Goal: Information Seeking & Learning: Learn about a topic

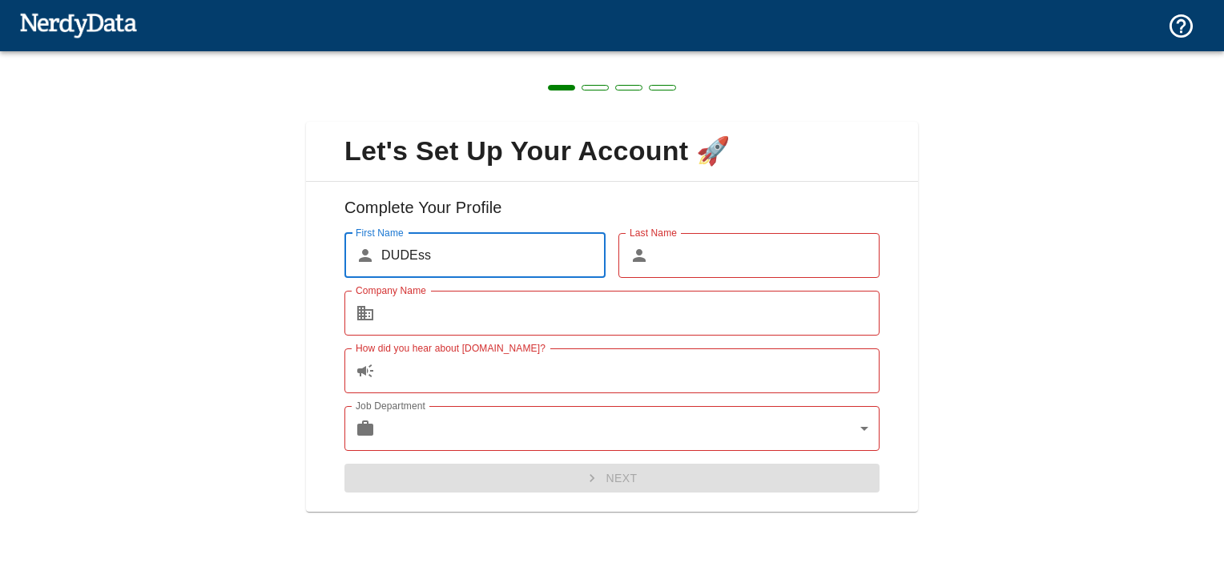
click at [702, 265] on input "Last Name" at bounding box center [767, 255] width 224 height 45
click at [534, 263] on input "DUDEss" at bounding box center [493, 255] width 224 height 45
type input "DUDE"
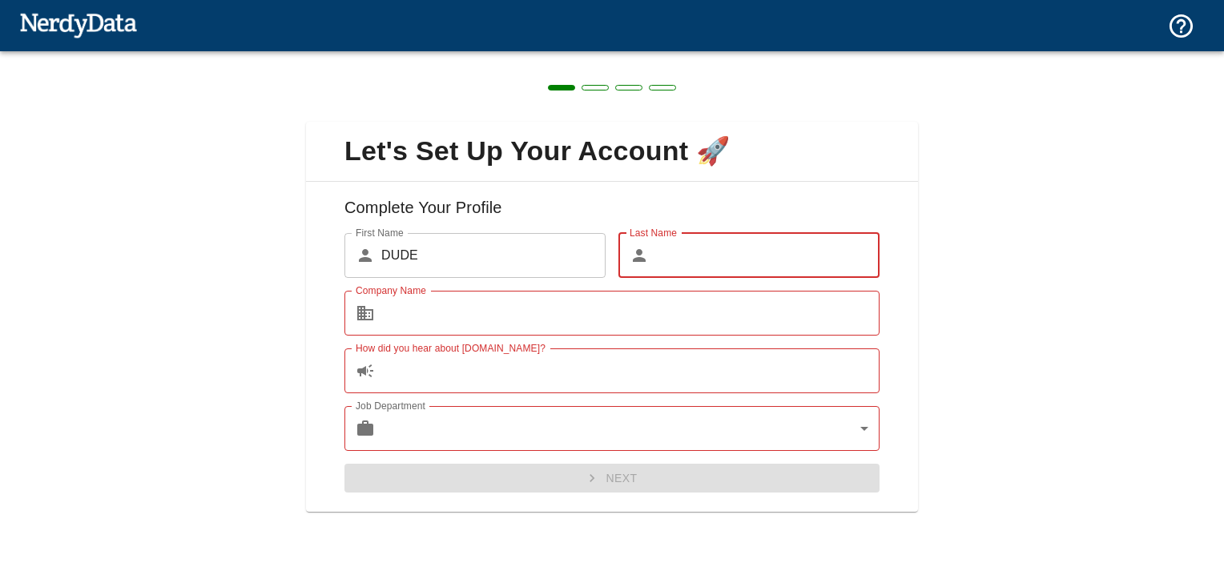
click at [687, 267] on input "Last Name" at bounding box center [767, 255] width 224 height 45
type input "ss"
click at [564, 330] on input "Company Name" at bounding box center [630, 313] width 498 height 45
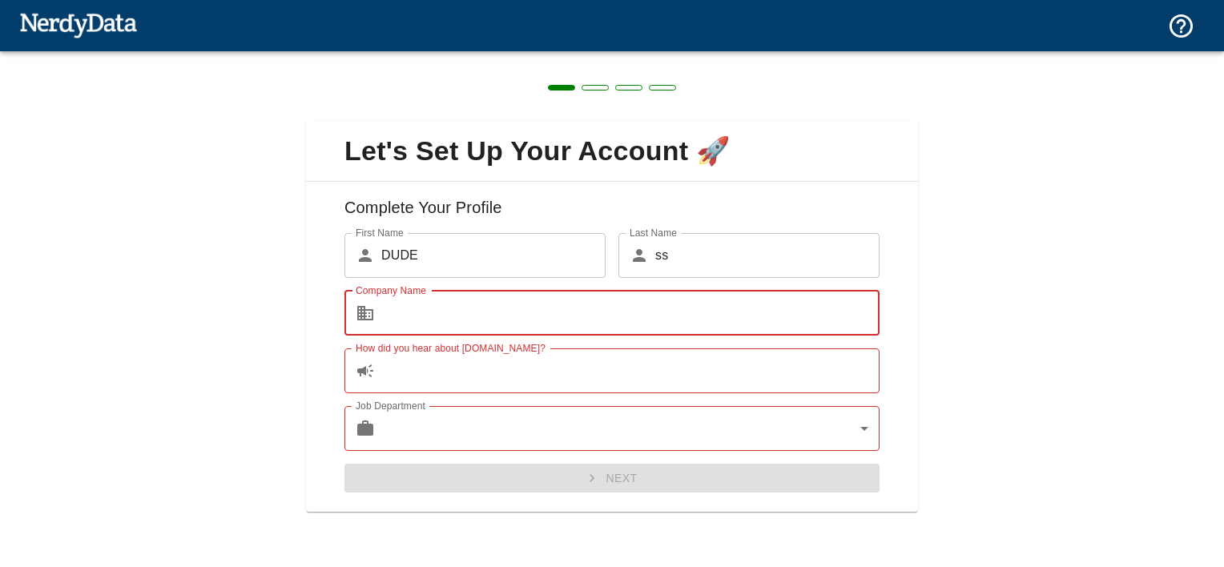
type input "test"
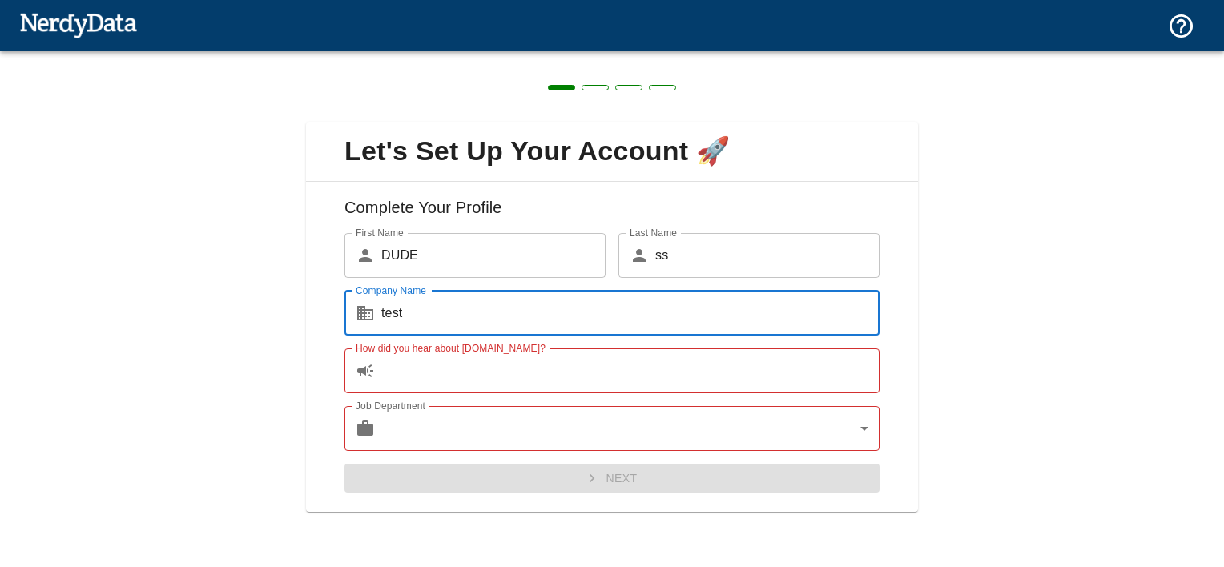
click at [484, 378] on input "How did you hear about [DOMAIN_NAME]?" at bounding box center [630, 371] width 498 height 45
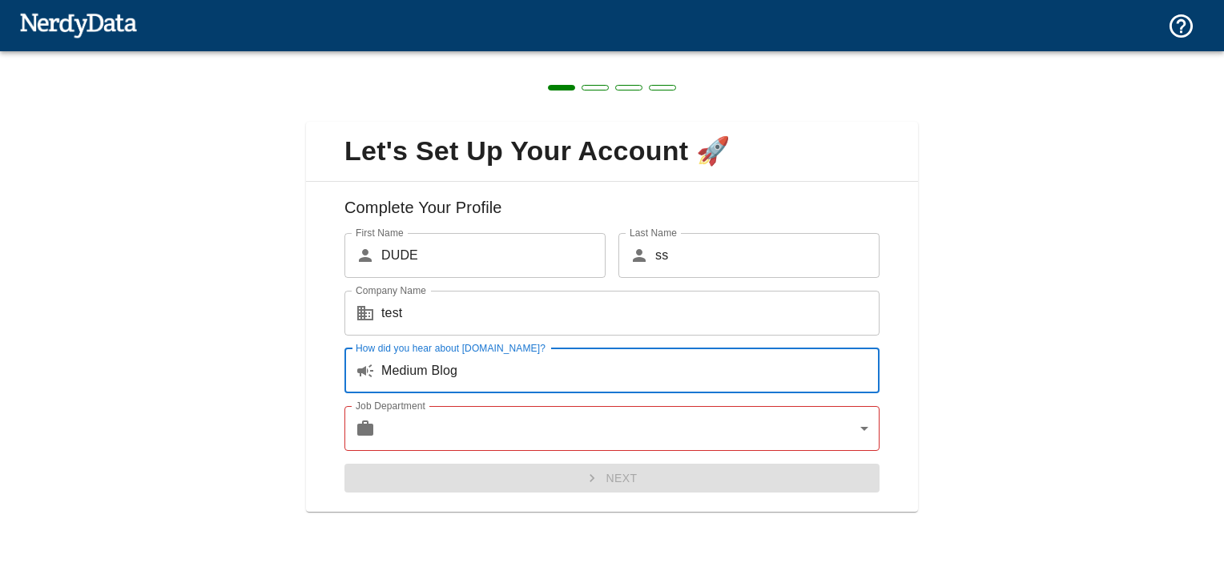
type input "Medium Blog"
click at [570, 56] on body "Technologies Domains Pricing Products Create a Report Create a list of websites…" at bounding box center [612, 28] width 1224 height 56
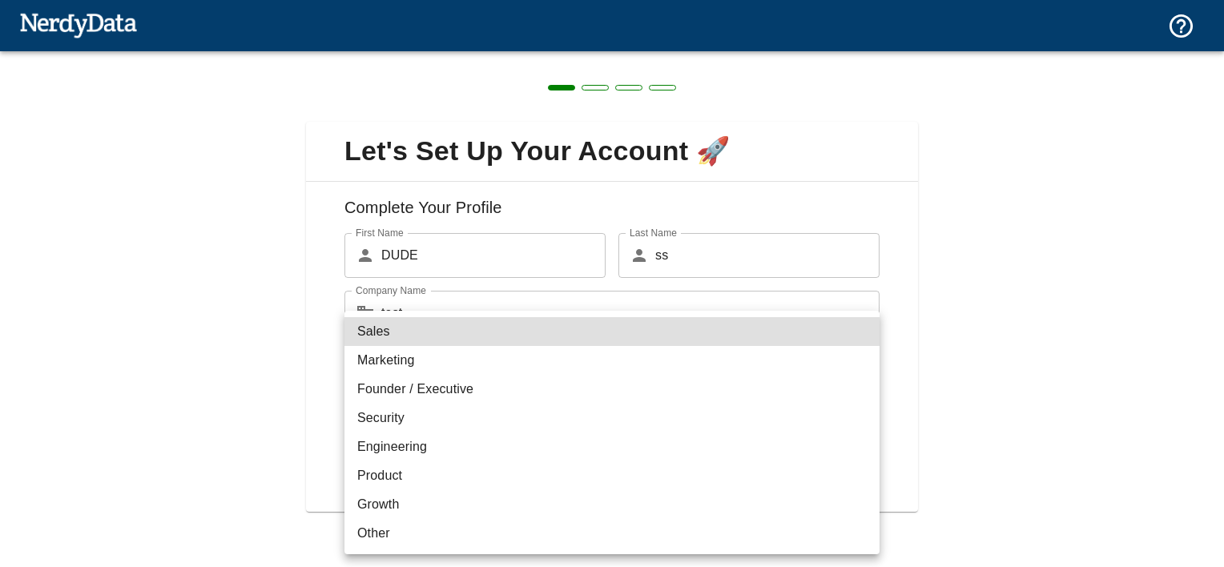
click at [447, 421] on li "Security" at bounding box center [612, 418] width 535 height 29
type input "security"
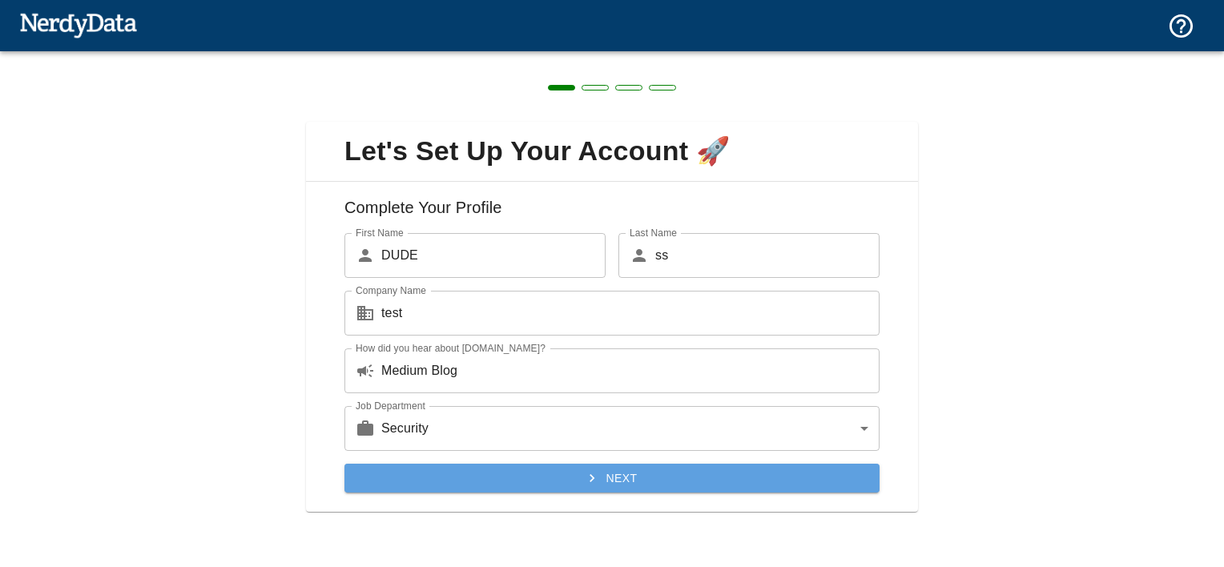
click at [558, 474] on button "Next" at bounding box center [612, 479] width 535 height 30
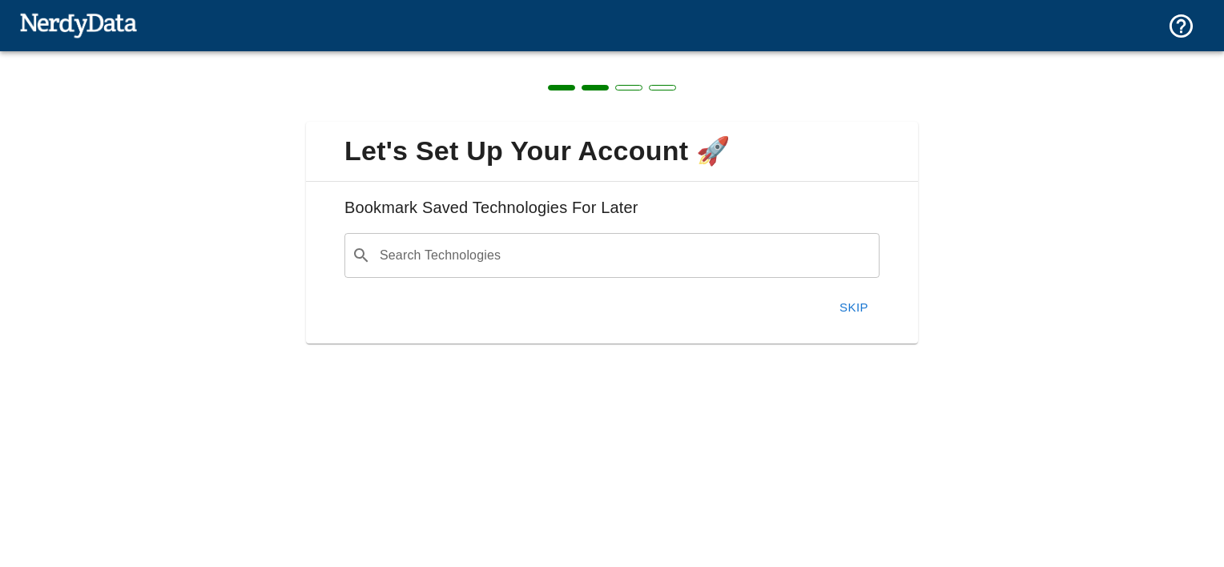
click at [538, 259] on input "Search Technologies" at bounding box center [624, 255] width 495 height 30
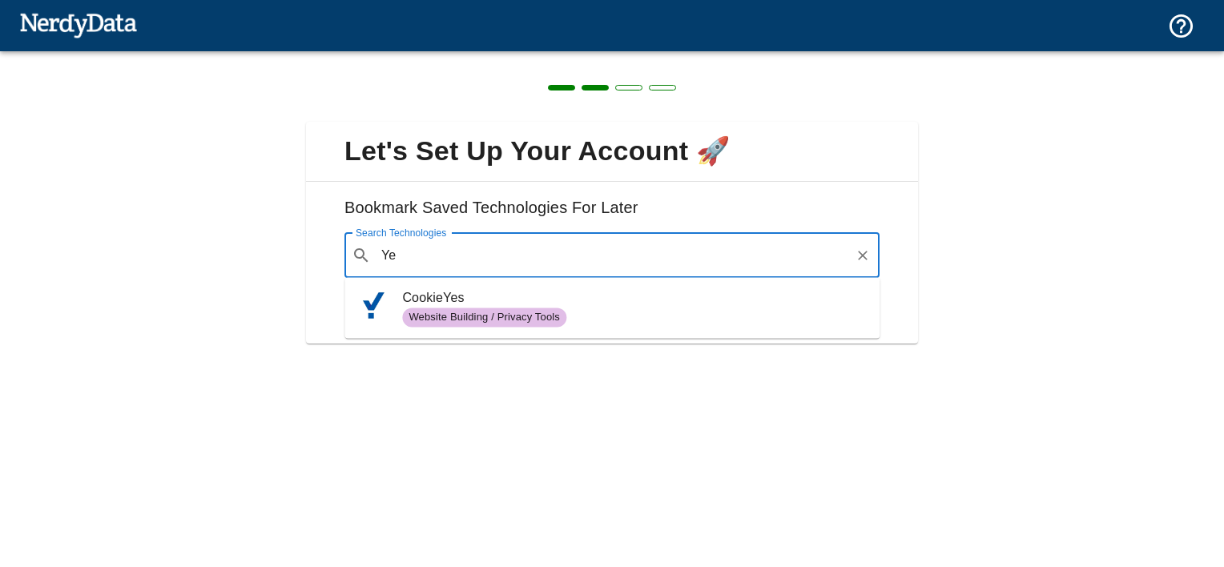
type input "Y"
type input "C"
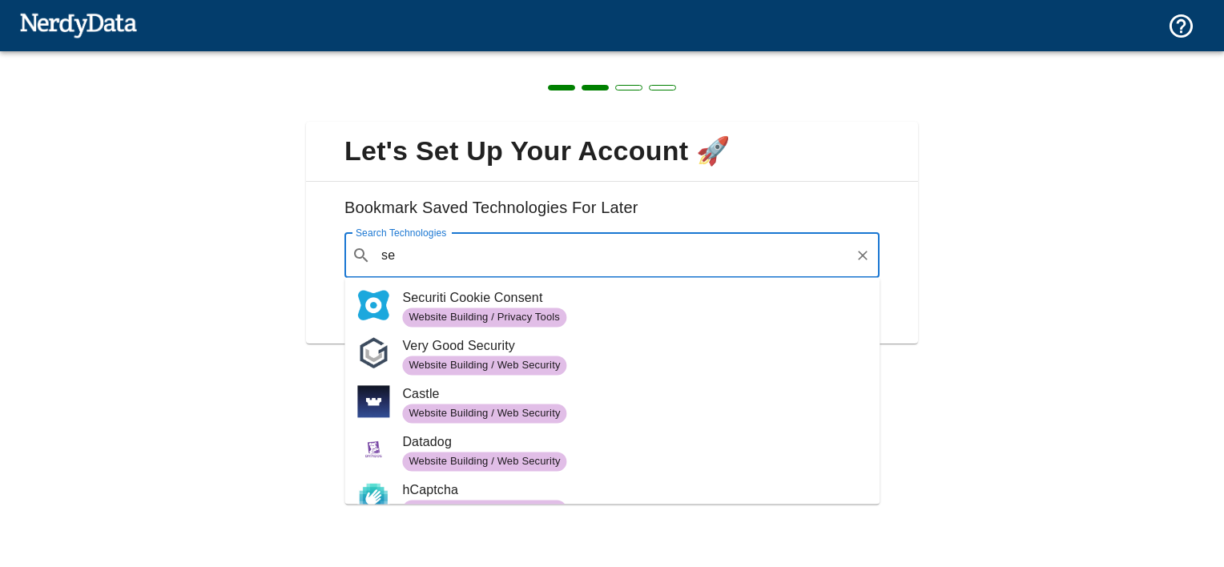
type input "s"
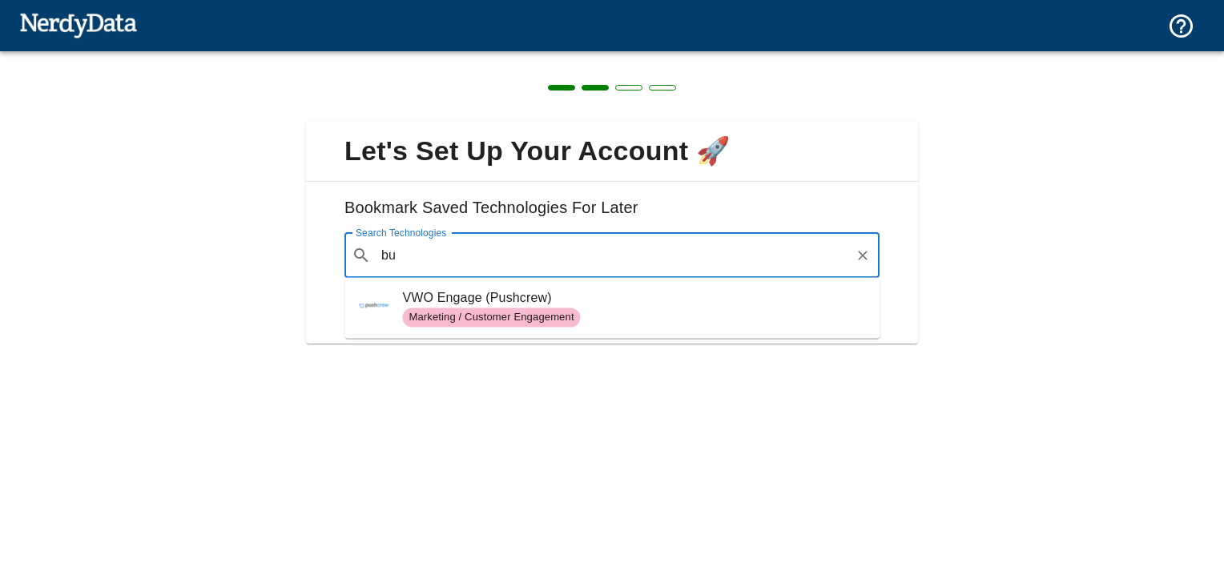
type input "b"
type input "hackerone"
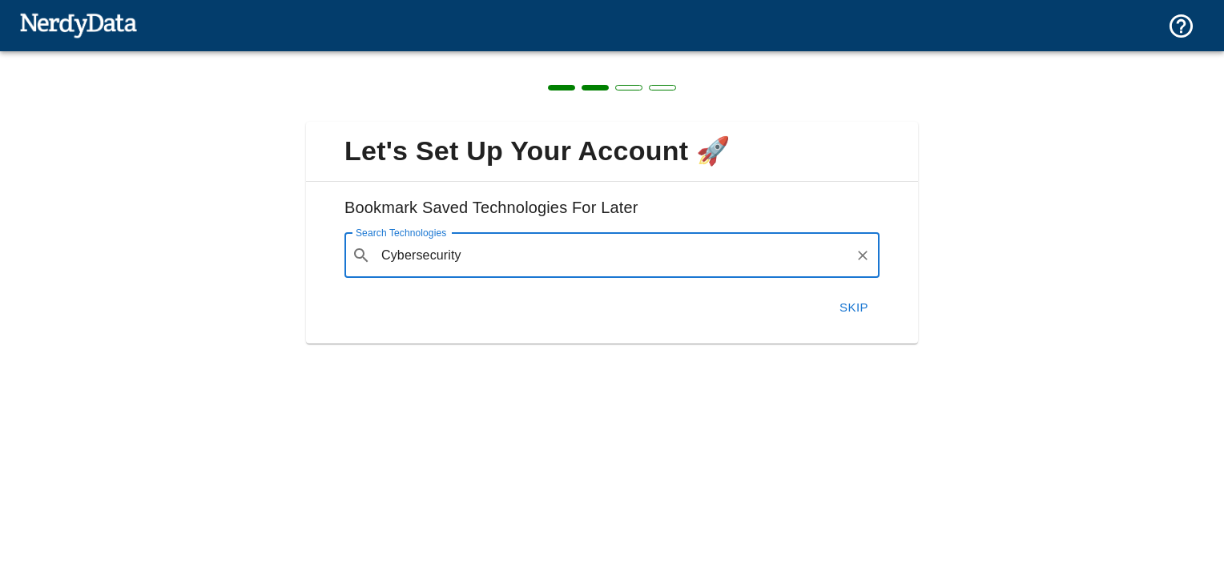
type input "Cybersecurity"
click at [848, 302] on button "Skip" at bounding box center [853, 308] width 51 height 34
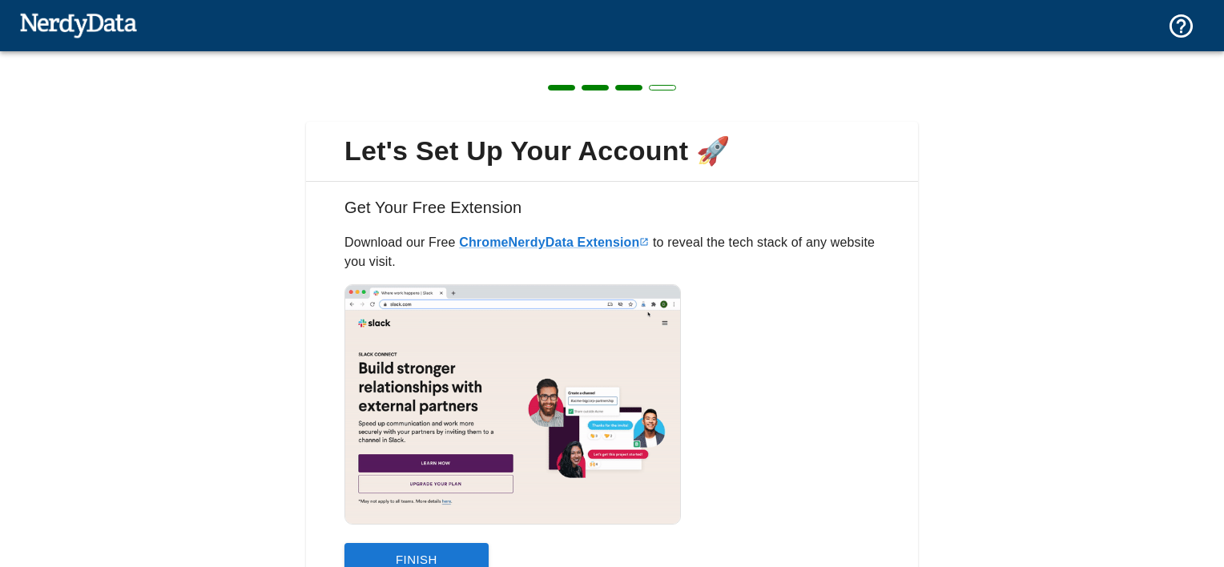
scroll to position [79, 0]
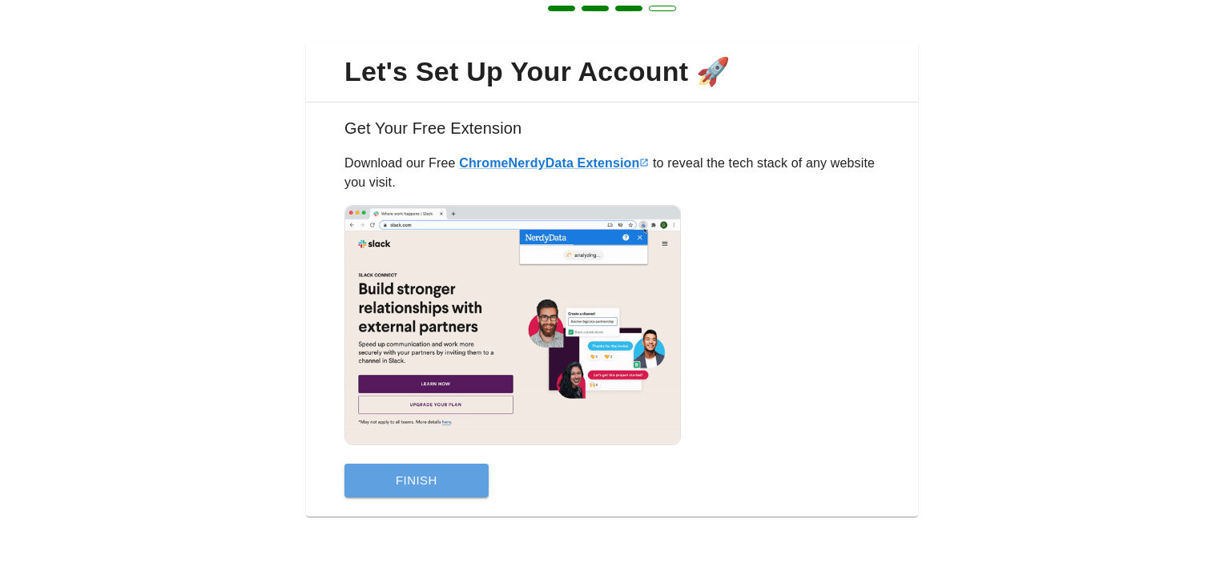
click at [453, 481] on button "Finish" at bounding box center [417, 481] width 144 height 34
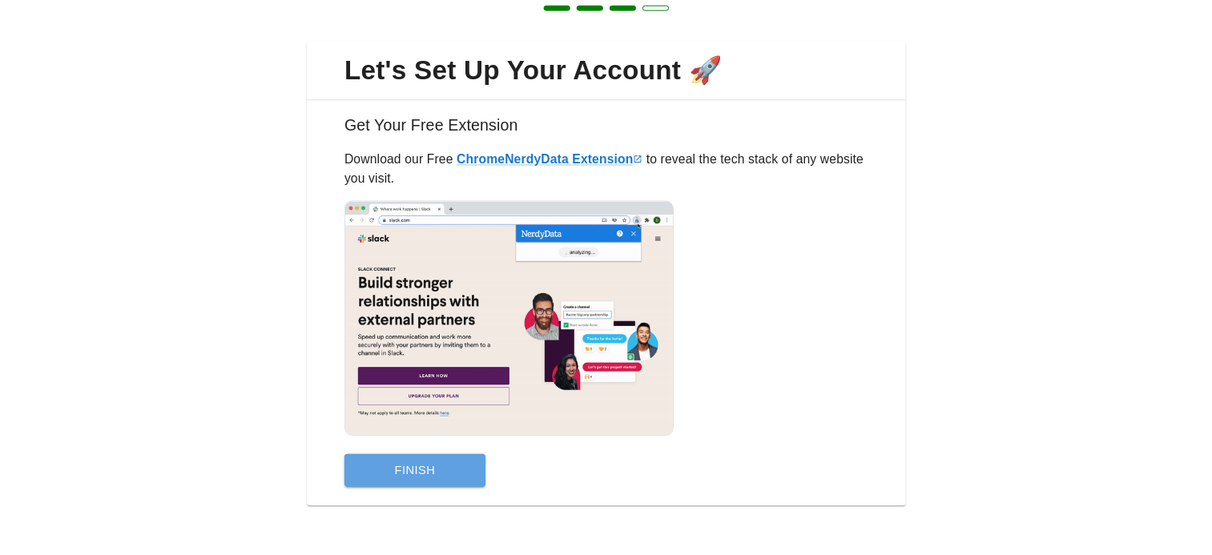
scroll to position [0, 0]
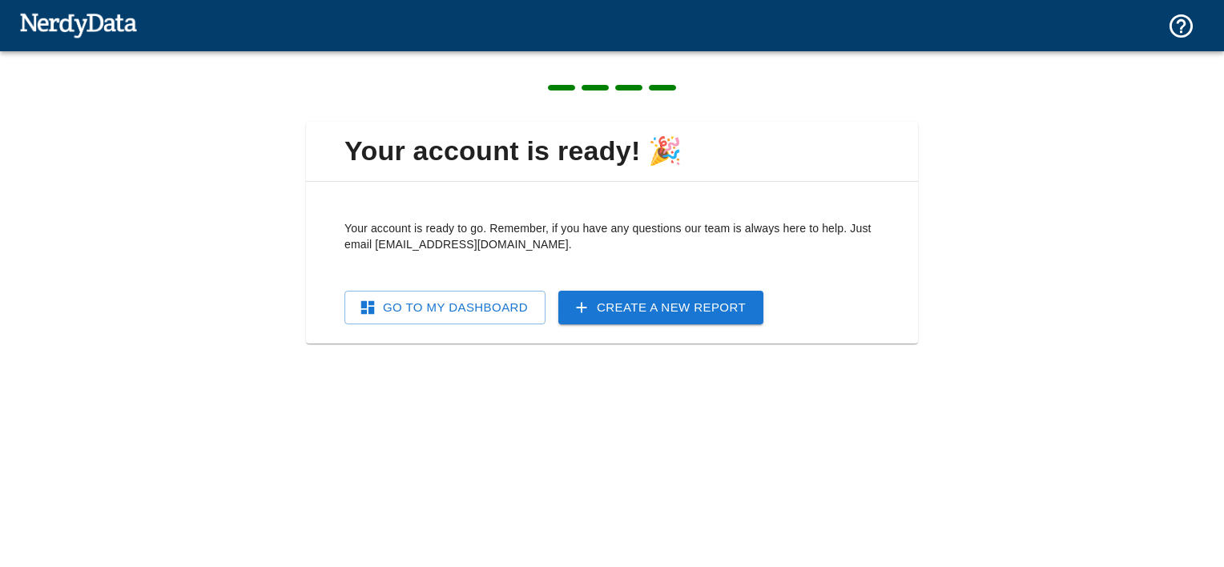
click at [512, 319] on link "Go To My Dashboard" at bounding box center [445, 308] width 201 height 34
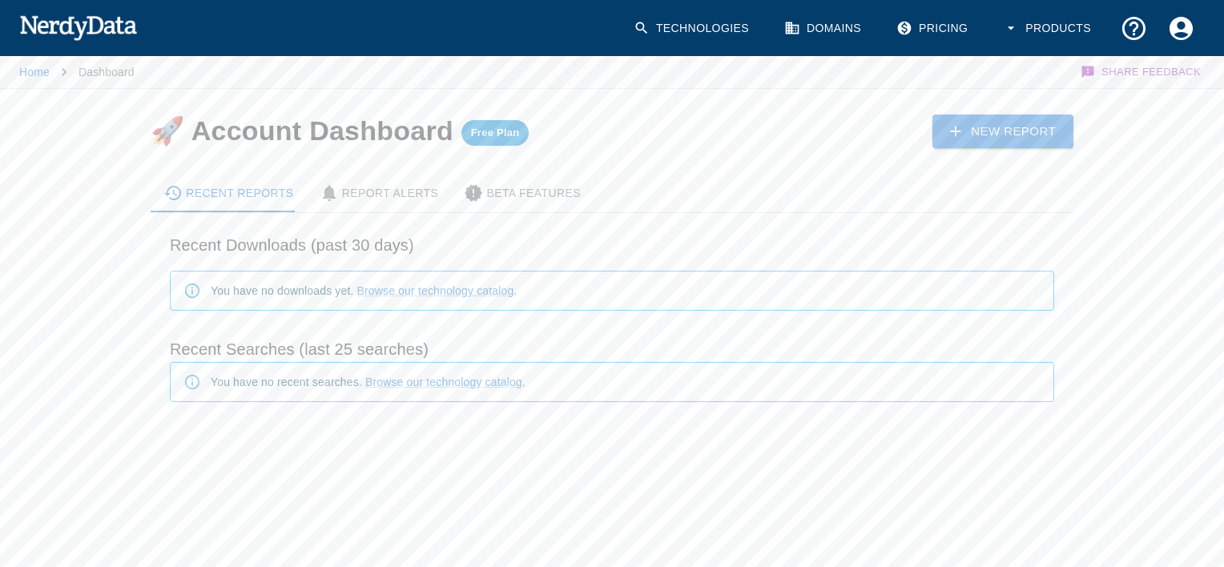
click at [713, 35] on link "Technologies" at bounding box center [693, 28] width 138 height 47
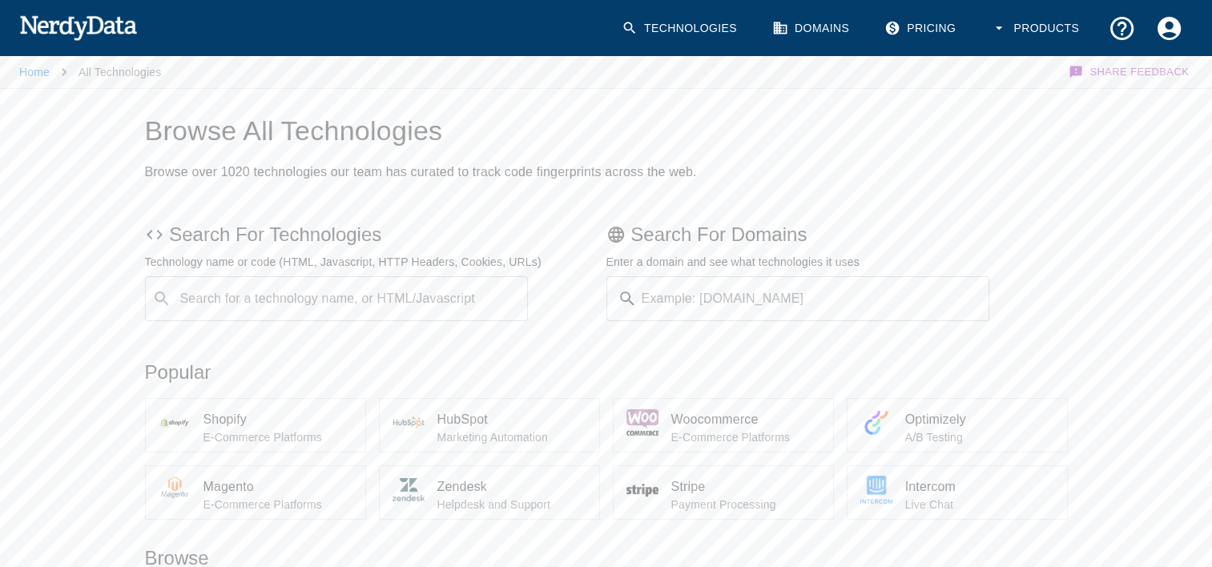
click at [437, 313] on input "Search for a technology name, or HTML/Javascript" at bounding box center [350, 299] width 344 height 30
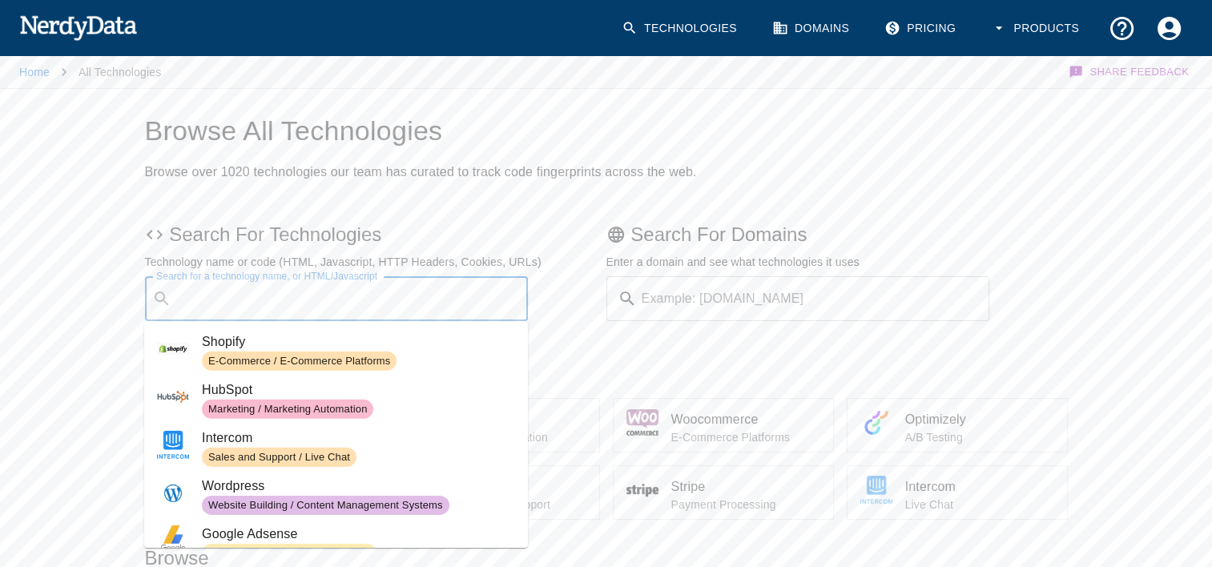
paste input "“embedded_submissions/new”"
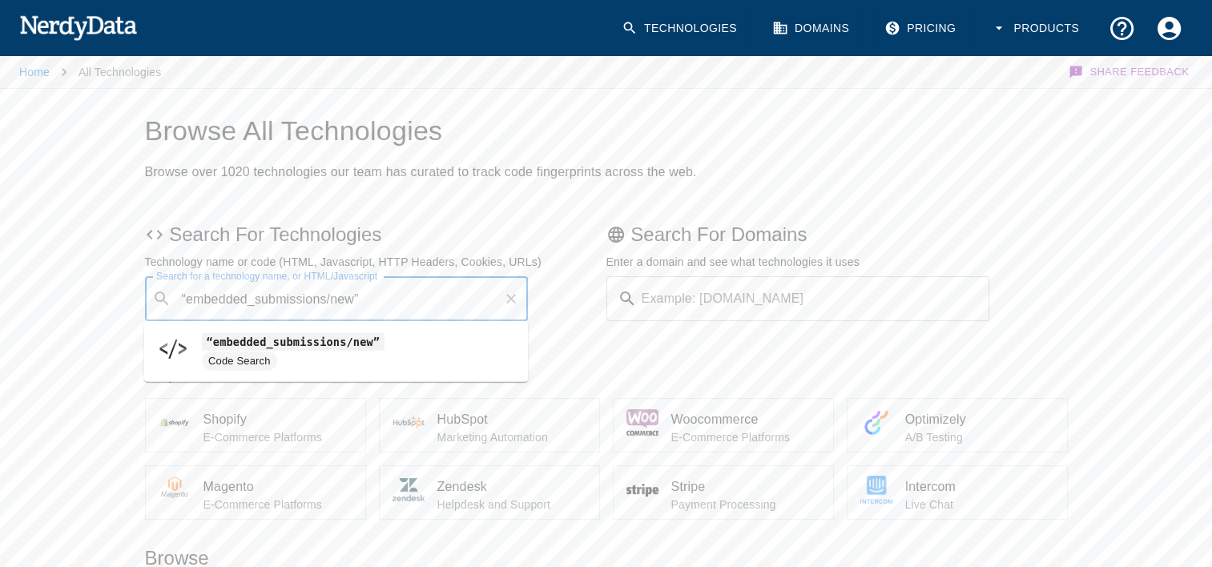
type input "“embedded_submissions/new”"
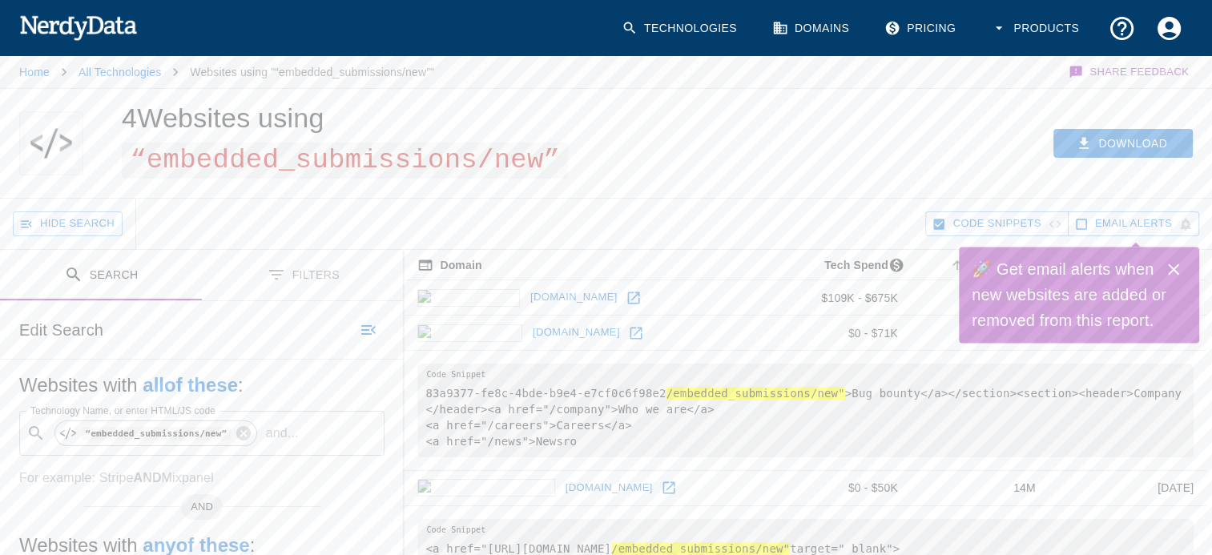
click at [1174, 264] on icon "Close" at bounding box center [1173, 269] width 19 height 19
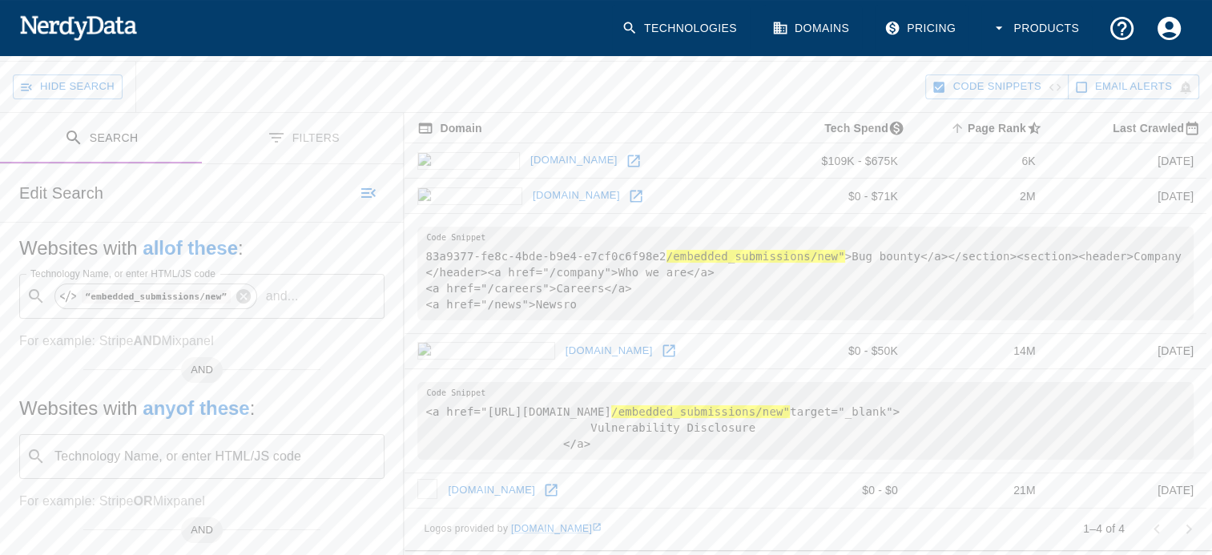
scroll to position [160, 0]
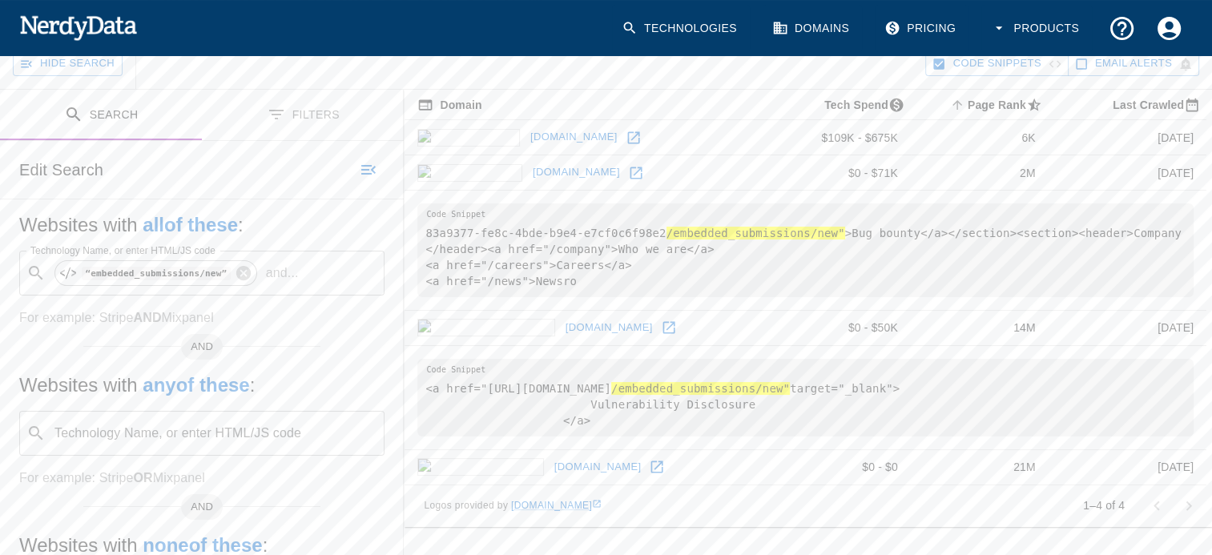
click at [628, 167] on icon at bounding box center [636, 173] width 16 height 16
click at [1202, 522] on div at bounding box center [1173, 506] width 64 height 32
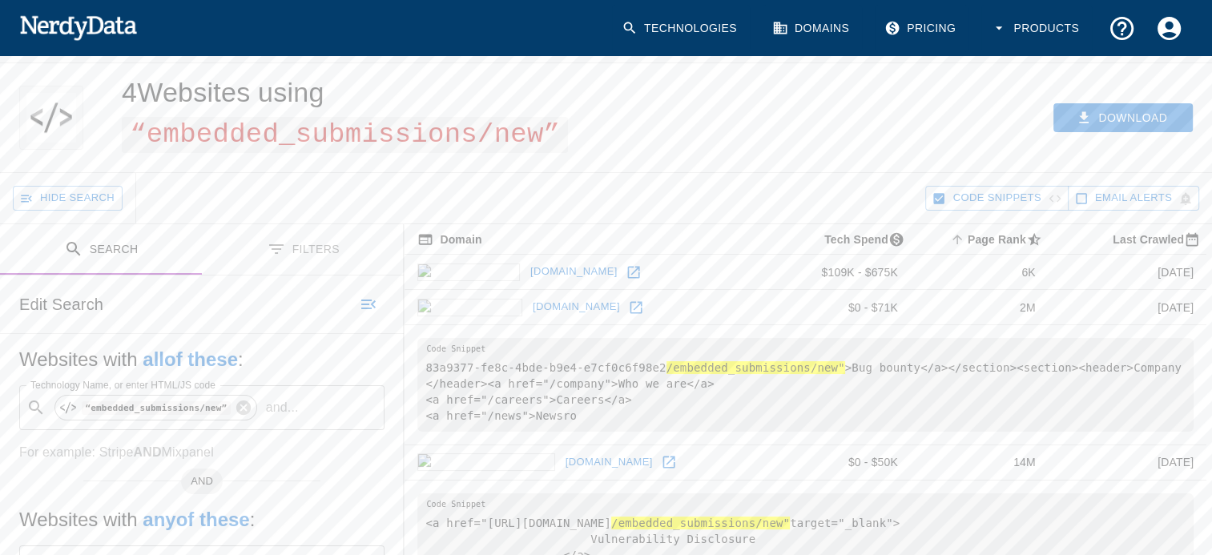
scroll to position [0, 0]
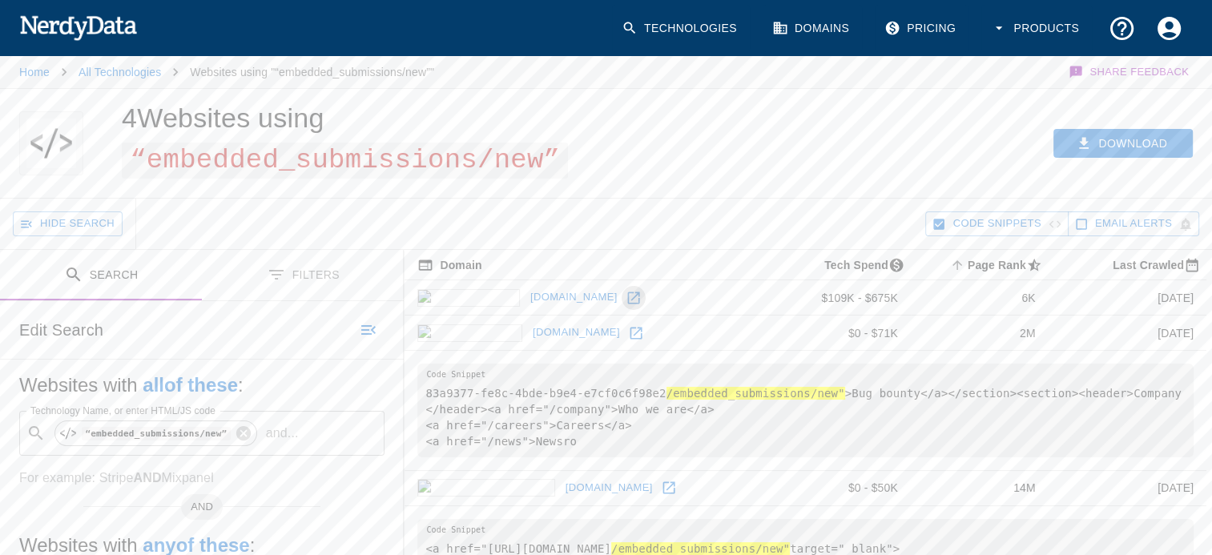
click at [626, 296] on icon at bounding box center [634, 298] width 16 height 16
